Goal: Check status: Check status

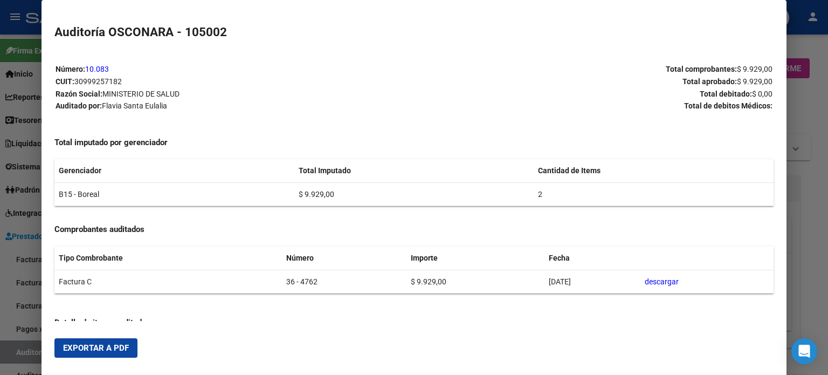
click at [19, 348] on div at bounding box center [414, 187] width 828 height 375
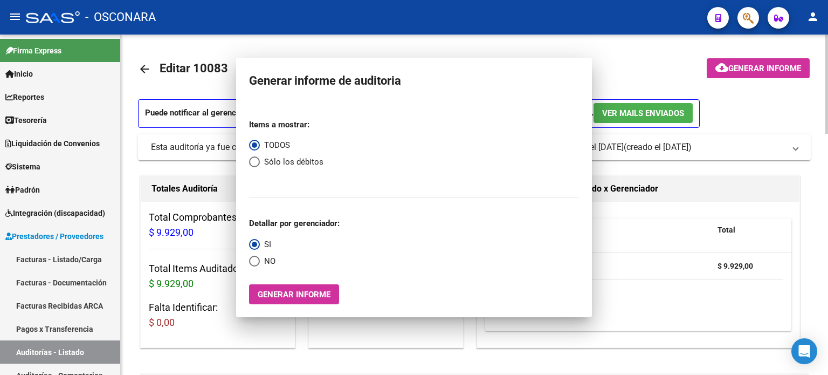
click at [21, 350] on link "Auditorías - Listado" at bounding box center [60, 351] width 120 height 23
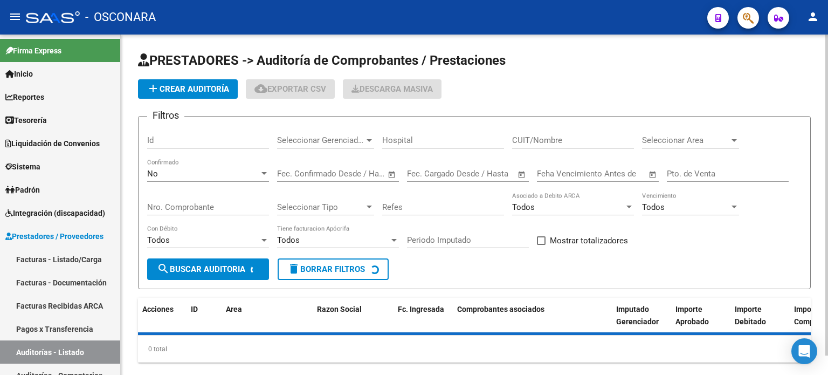
click at [156, 142] on input "Id" at bounding box center [208, 140] width 122 height 10
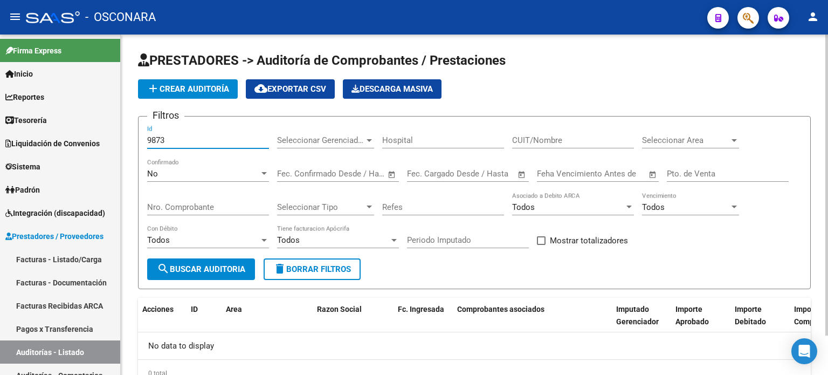
type input "9873"
click at [235, 178] on div "No Confirmado" at bounding box center [208, 169] width 122 height 23
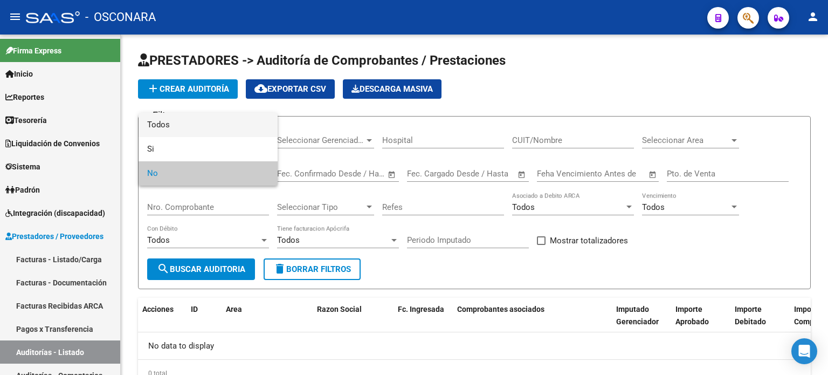
click at [196, 127] on span "Todos" at bounding box center [208, 125] width 122 height 24
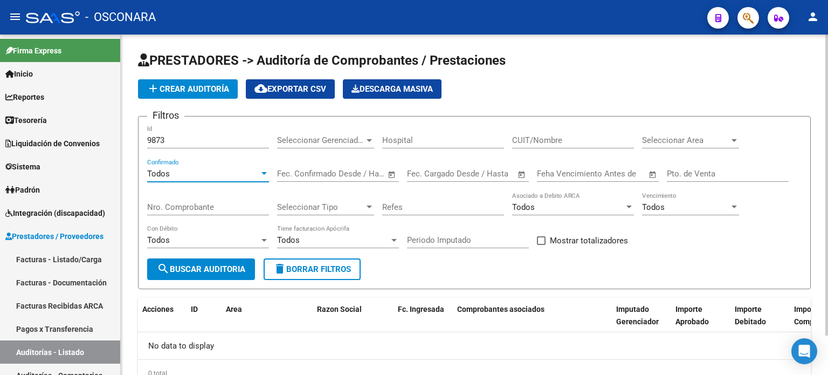
click at [189, 135] on input "9873" at bounding box center [208, 140] width 122 height 10
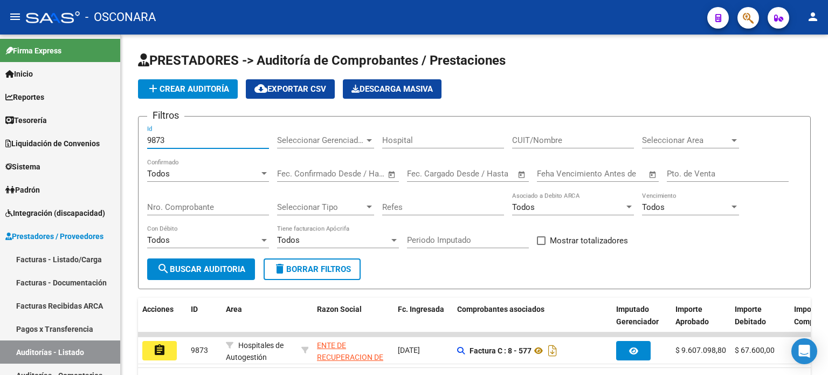
click at [161, 344] on mat-icon "assignment" at bounding box center [159, 349] width 13 height 13
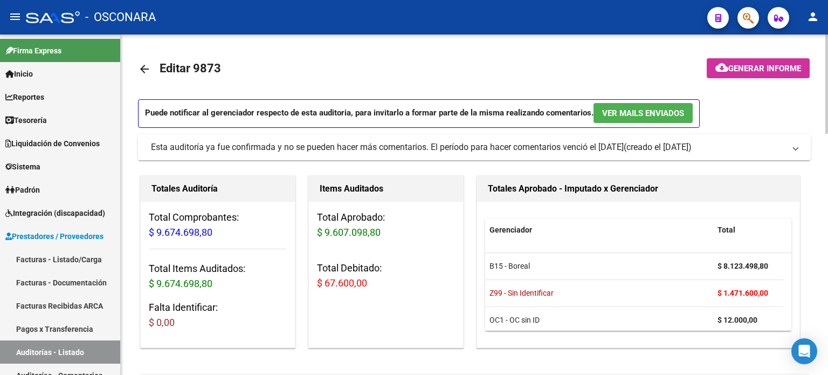
click at [731, 71] on span "Generar informe" at bounding box center [764, 69] width 73 height 10
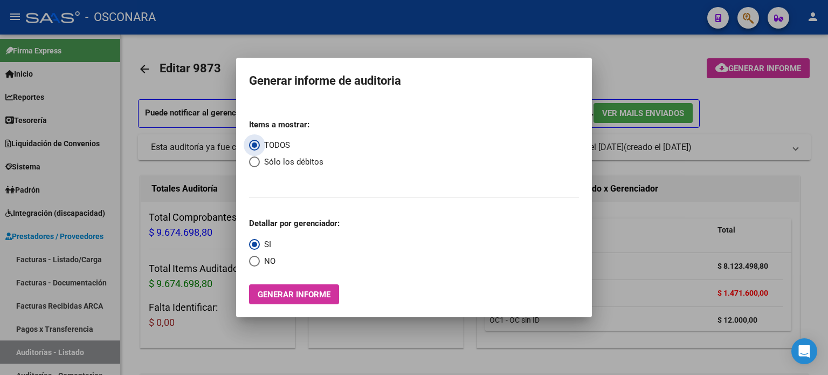
click at [275, 293] on span "Generar informe" at bounding box center [294, 294] width 73 height 10
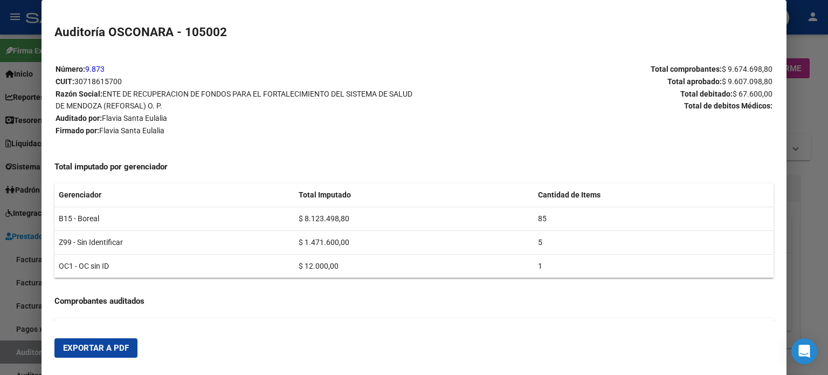
click at [96, 349] on span "Exportar a PDF" at bounding box center [96, 348] width 66 height 10
click at [0, 308] on div at bounding box center [414, 187] width 828 height 375
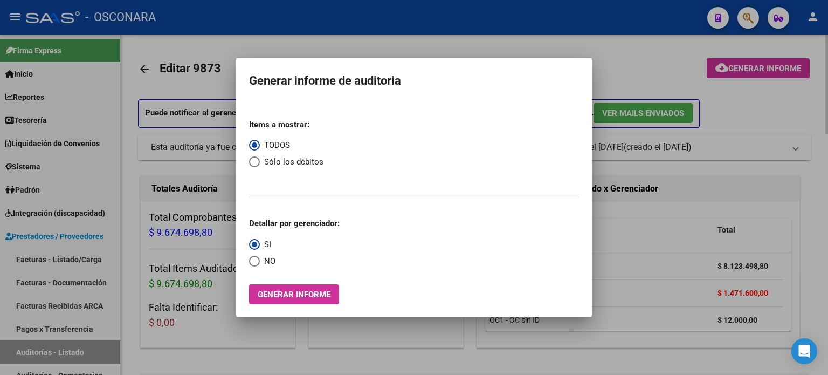
click at [212, 348] on div at bounding box center [414, 187] width 828 height 375
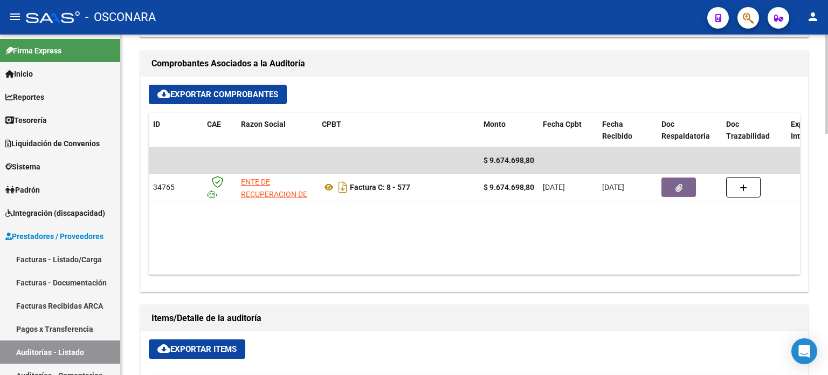
scroll to position [485, 0]
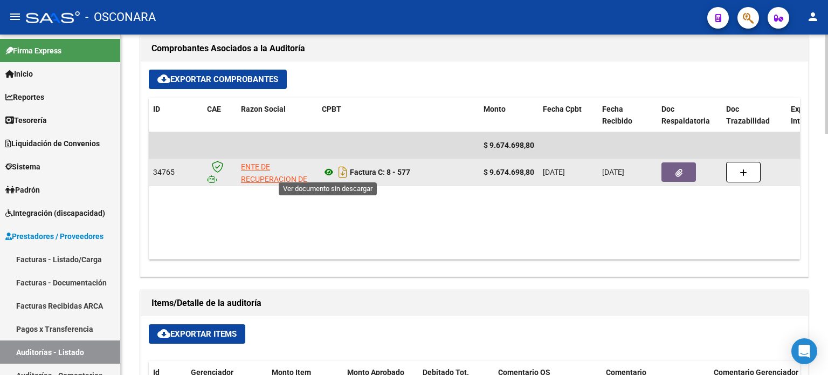
click at [329, 170] on icon at bounding box center [329, 171] width 14 height 13
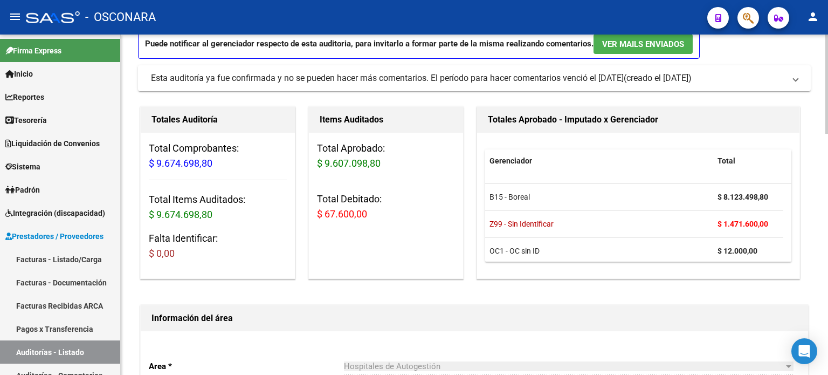
scroll to position [0, 0]
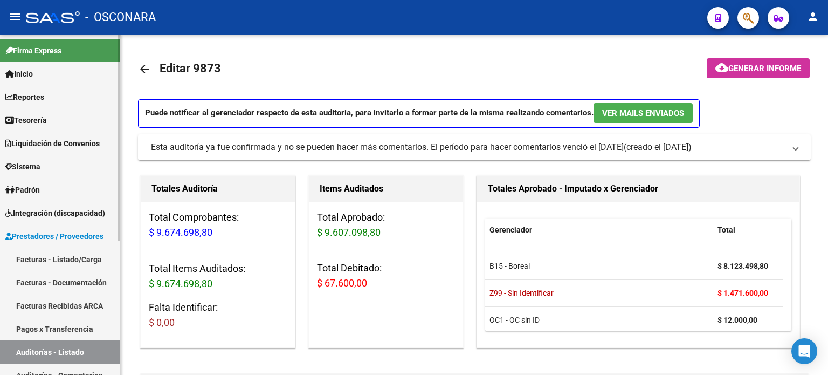
click at [38, 254] on link "Facturas - Listado/Carga" at bounding box center [60, 258] width 120 height 23
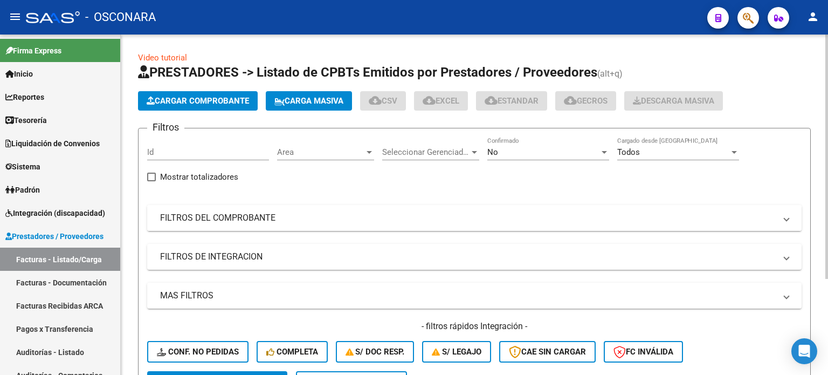
click at [300, 212] on mat-panel-title "FILTROS DEL COMPROBANTE" at bounding box center [467, 218] width 615 height 12
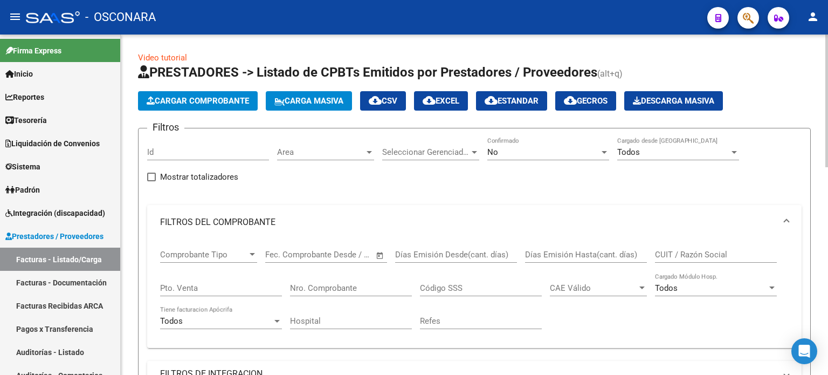
click at [241, 286] on input "Pto. Venta" at bounding box center [221, 288] width 122 height 10
type input "3"
click at [369, 286] on input "Nro. Comprobante" at bounding box center [351, 288] width 122 height 10
click at [557, 161] on div "No Confirmado" at bounding box center [548, 153] width 122 height 33
click at [551, 150] on div "No" at bounding box center [543, 152] width 112 height 10
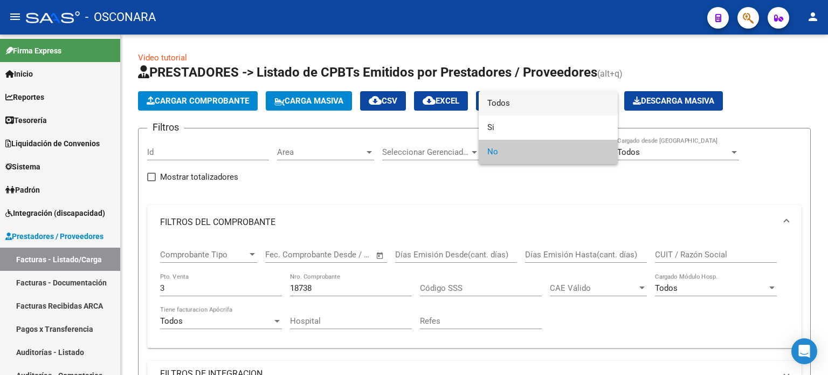
click at [510, 98] on span "Todos" at bounding box center [548, 103] width 122 height 24
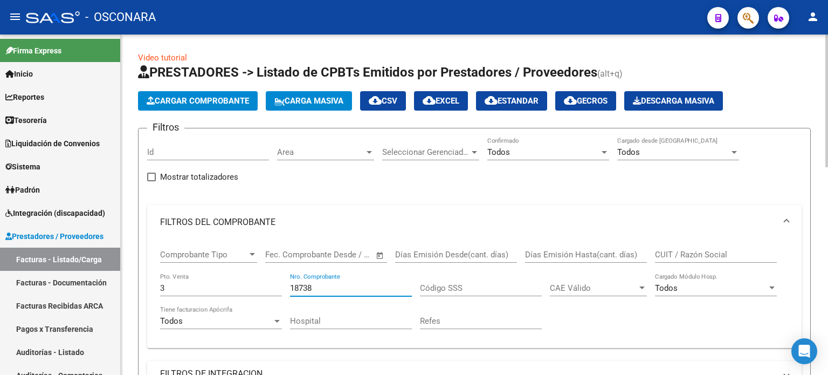
click at [359, 285] on input "18738" at bounding box center [351, 288] width 122 height 10
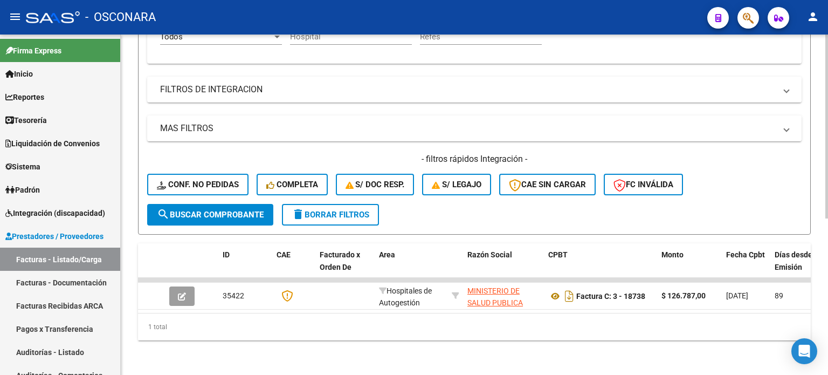
scroll to position [290, 0]
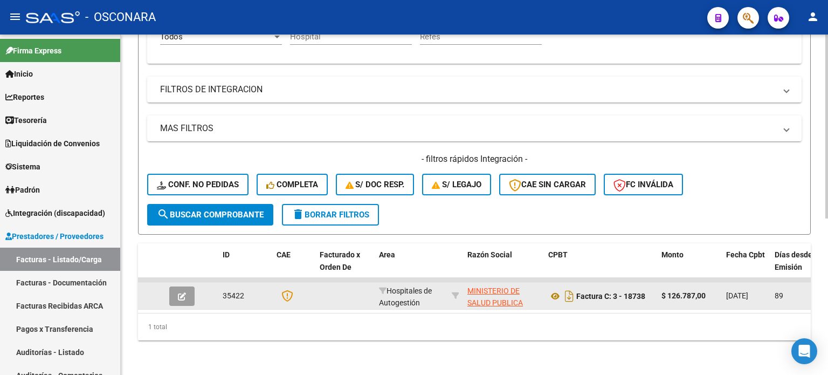
type input "18736"
click at [188, 286] on button "button" at bounding box center [181, 295] width 25 height 19
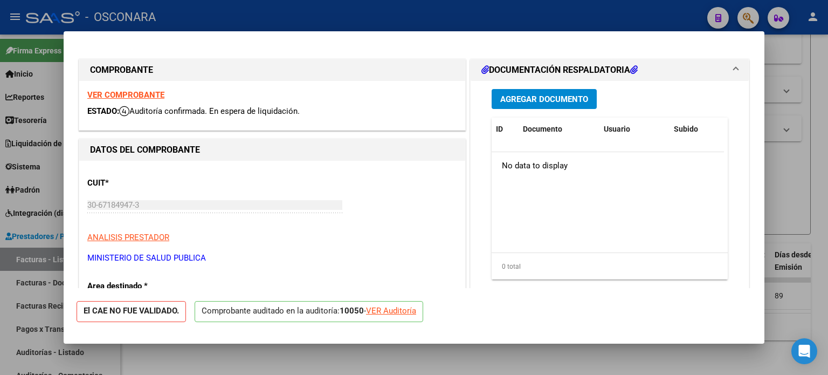
click at [405, 310] on div "VER Auditoría" at bounding box center [391, 310] width 50 height 12
type input "$ 0,00"
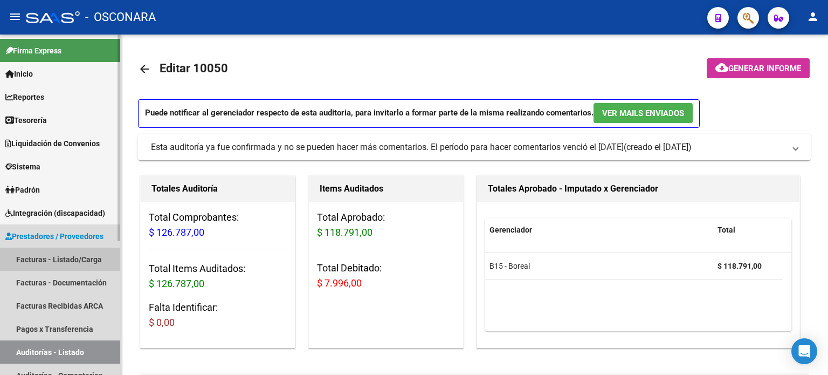
click at [37, 262] on link "Facturas - Listado/Carga" at bounding box center [60, 258] width 120 height 23
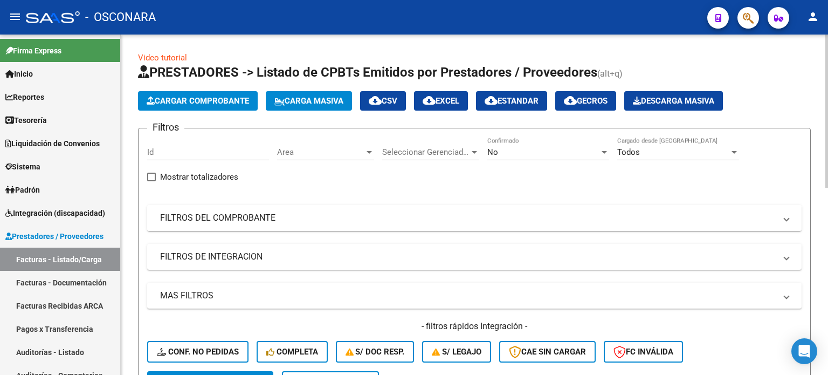
click at [237, 212] on mat-panel-title "FILTROS DEL COMPROBANTE" at bounding box center [467, 218] width 615 height 12
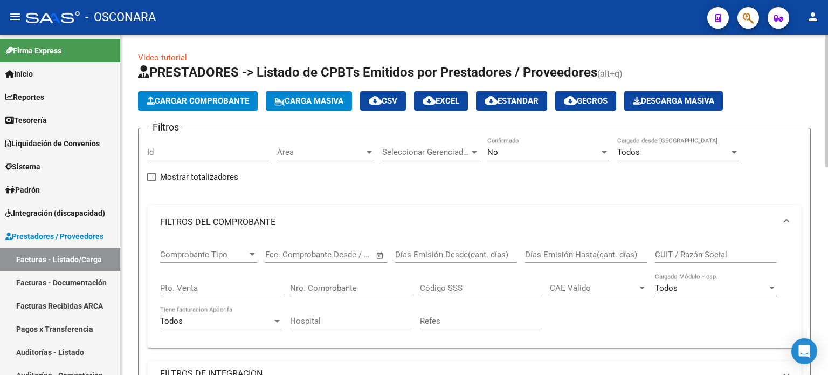
click at [183, 291] on div "Pto. Venta" at bounding box center [221, 284] width 122 height 23
type input "22"
click at [318, 283] on input "Nro. Comprobante" at bounding box center [351, 288] width 122 height 10
type input "26015"
click at [513, 148] on div "No" at bounding box center [543, 152] width 112 height 10
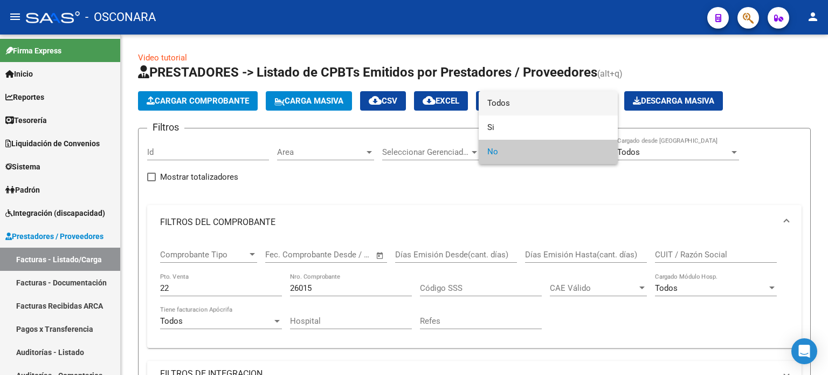
click at [513, 103] on span "Todos" at bounding box center [548, 103] width 122 height 24
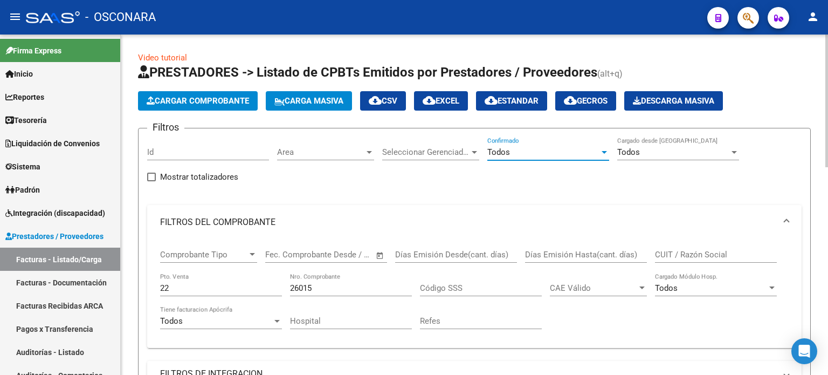
click at [348, 284] on input "26015" at bounding box center [351, 288] width 122 height 10
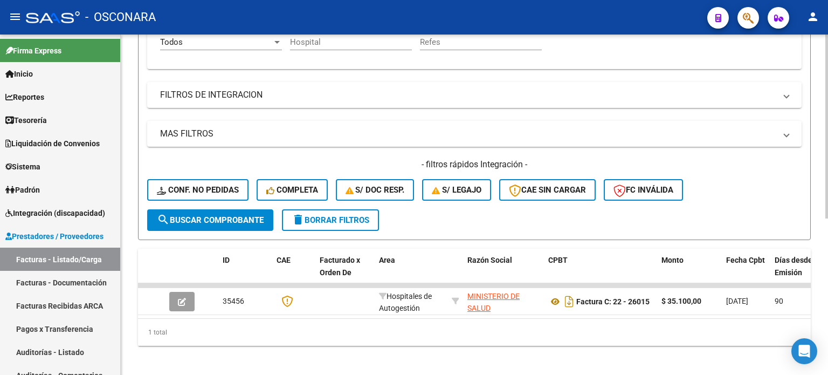
scroll to position [290, 0]
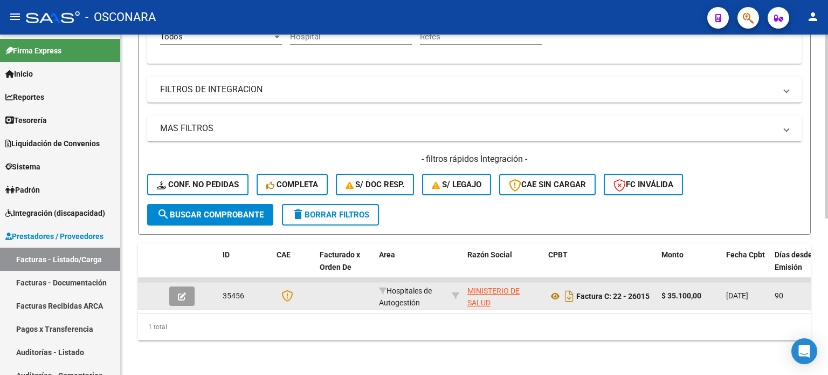
click at [183, 286] on button "button" at bounding box center [181, 295] width 25 height 19
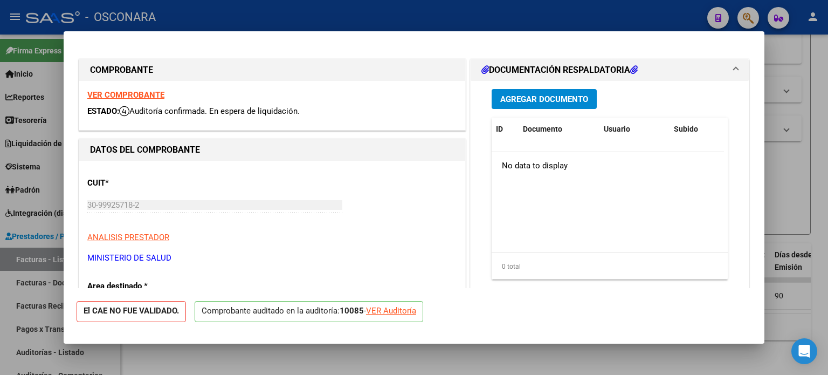
click at [390, 309] on div "VER Auditoría" at bounding box center [391, 310] width 50 height 12
type input "$ 0,00"
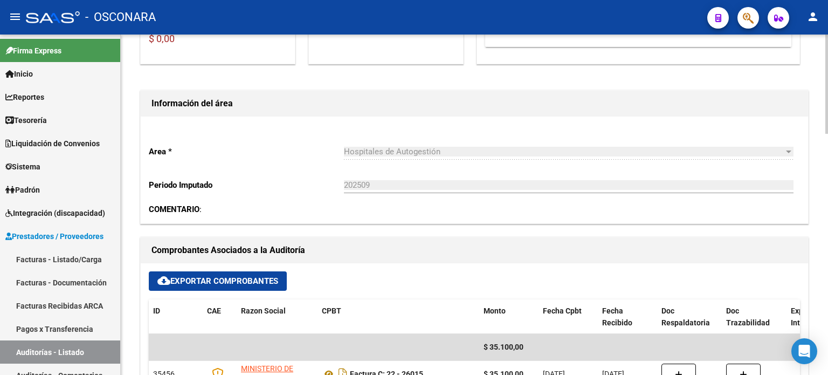
scroll to position [125, 0]
